Goal: Task Accomplishment & Management: Manage account settings

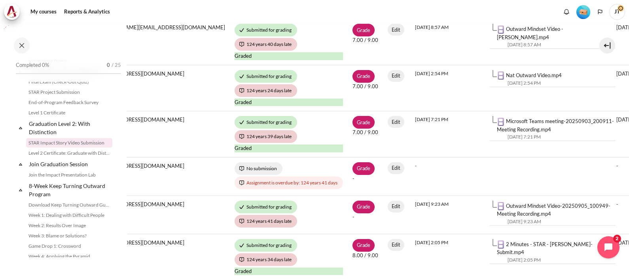
scroll to position [395, 291]
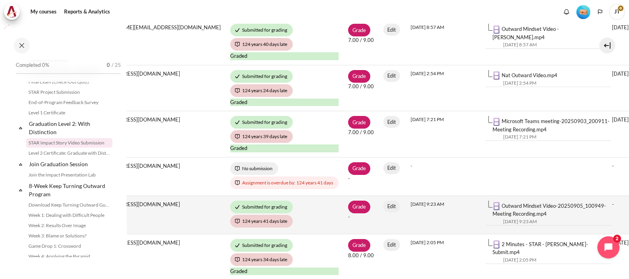
click at [492, 206] on link "Outward Mindset Video-20250905_100949-Meeting Recording.mp4" at bounding box center [548, 209] width 113 height 15
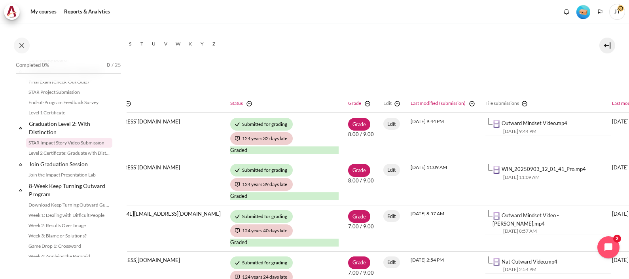
scroll to position [247, 291]
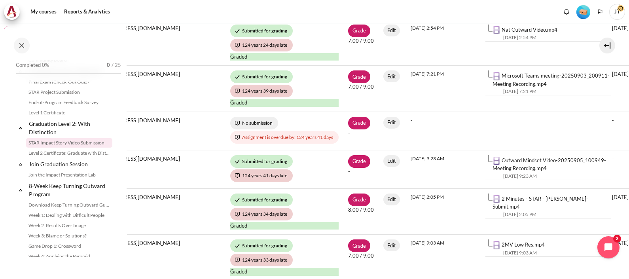
drag, startPoint x: 386, startPoint y: 272, endPoint x: 297, endPoint y: 273, distance: 89.0
click at [297, 273] on tbody "Select Chuay [PERSON_NAME] CO Chuay [PERSON_NAME] [EMAIL_ADDRESS][DOMAIN_NAME] …" at bounding box center [330, 104] width 888 height 446
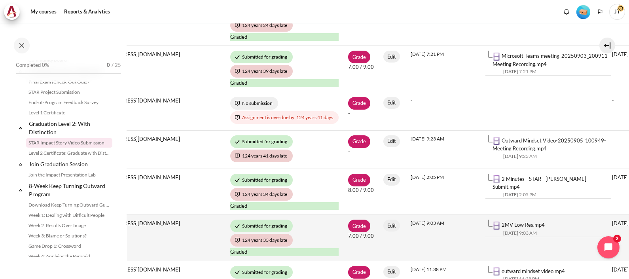
click at [406, 241] on td "[DATE] 9:03 AM" at bounding box center [443, 238] width 75 height 46
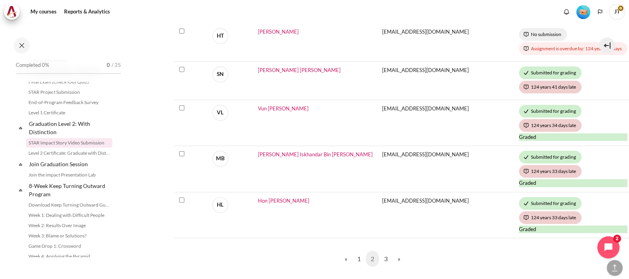
scroll to position [559, 3]
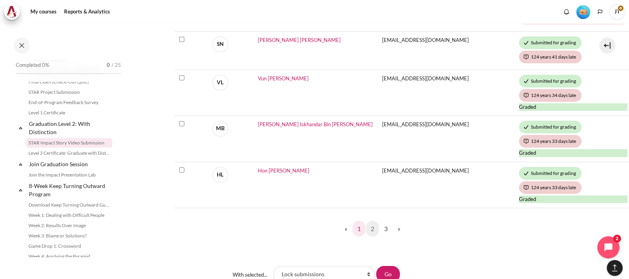
click at [357, 225] on link "1" at bounding box center [358, 229] width 13 height 16
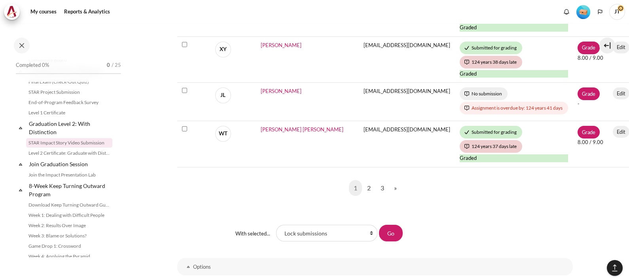
scroll to position [628, 0]
